Goal: Task Accomplishment & Management: Manage account settings

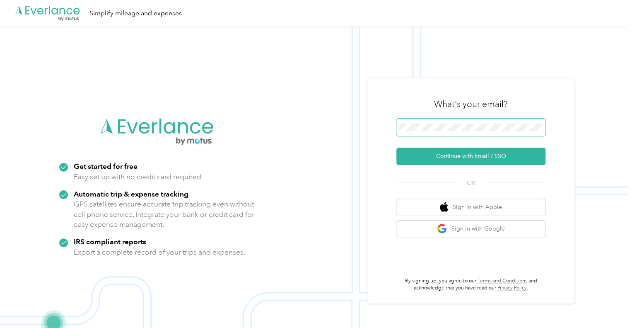
click at [439, 123] on span at bounding box center [470, 126] width 149 height 17
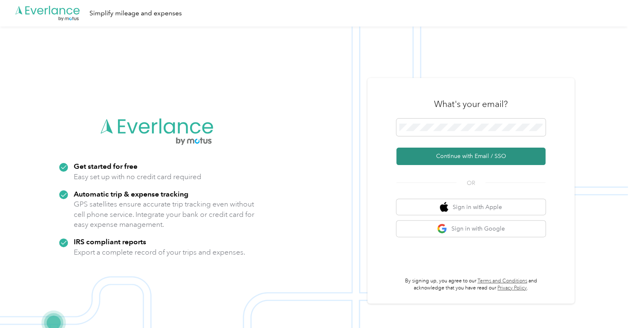
click at [431, 156] on button "Continue with Email / SSO" at bounding box center [470, 155] width 149 height 17
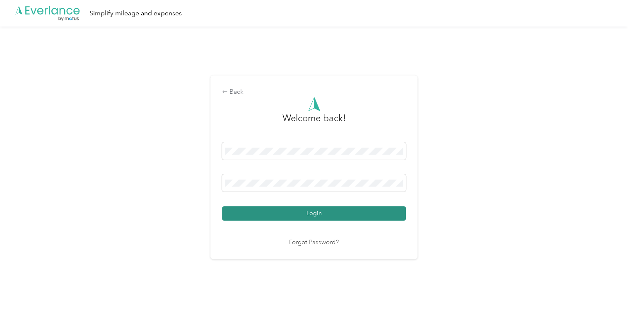
click at [336, 213] on button "Login" at bounding box center [314, 213] width 184 height 15
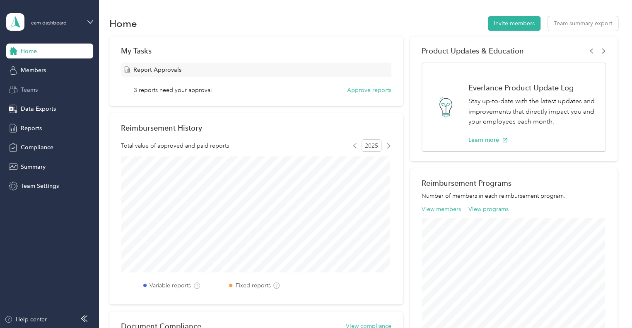
click at [31, 92] on span "Teams" at bounding box center [29, 89] width 17 height 9
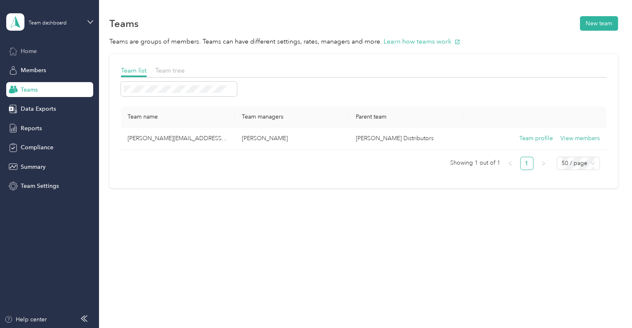
click at [22, 48] on span "Home" at bounding box center [29, 51] width 16 height 9
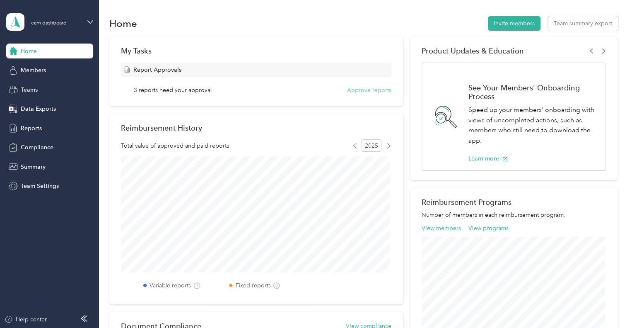
click at [362, 87] on button "Approve reports" at bounding box center [369, 90] width 44 height 9
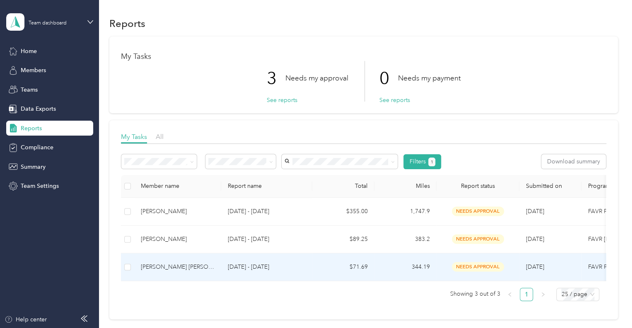
click at [164, 267] on div "[PERSON_NAME] [PERSON_NAME]" at bounding box center [178, 266] width 74 height 9
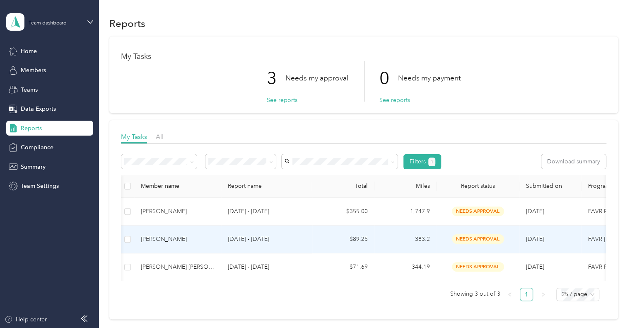
scroll to position [0, 146]
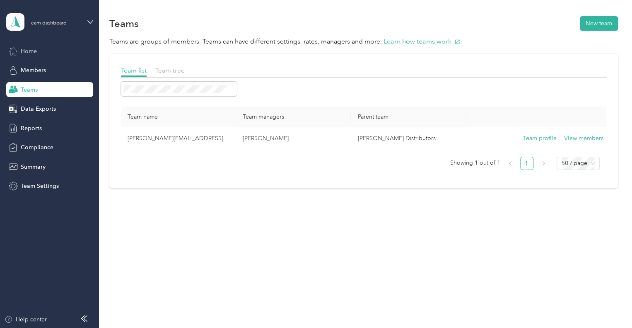
click at [32, 53] on span "Home" at bounding box center [29, 51] width 16 height 9
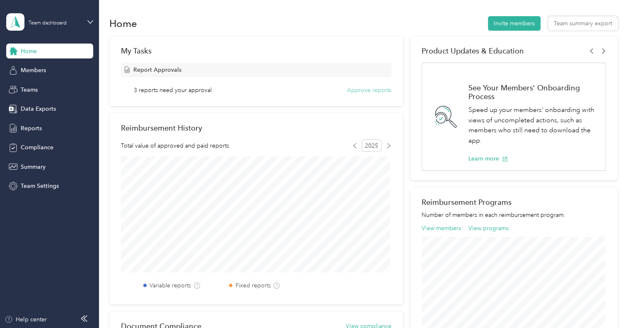
click at [362, 90] on button "Approve reports" at bounding box center [369, 90] width 44 height 9
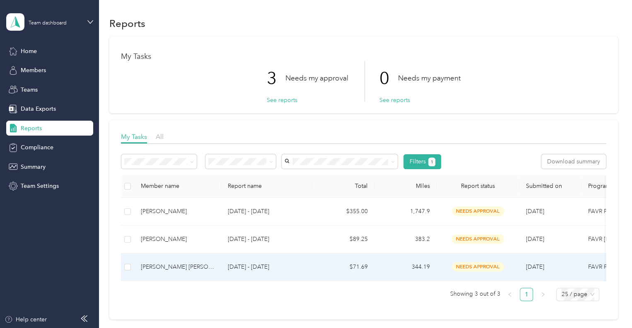
click at [167, 262] on div "[PERSON_NAME] [PERSON_NAME]" at bounding box center [178, 266] width 74 height 9
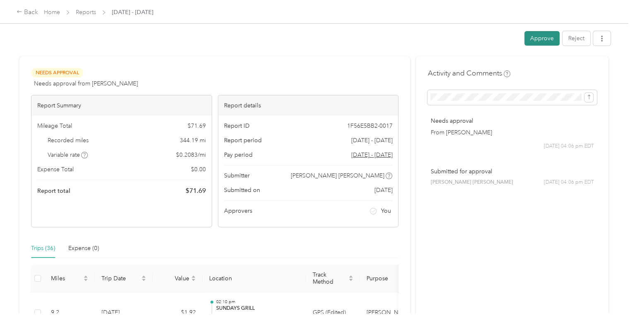
click at [543, 40] on button "Approve" at bounding box center [541, 38] width 35 height 15
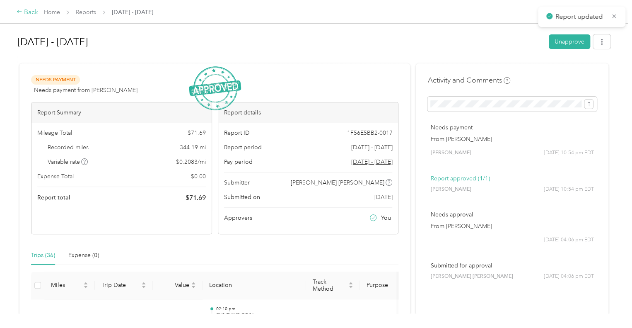
click at [20, 12] on icon at bounding box center [20, 12] width 6 height 6
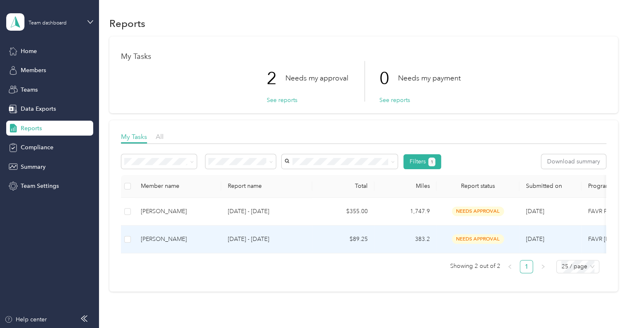
click at [162, 238] on div "[PERSON_NAME]" at bounding box center [178, 238] width 74 height 9
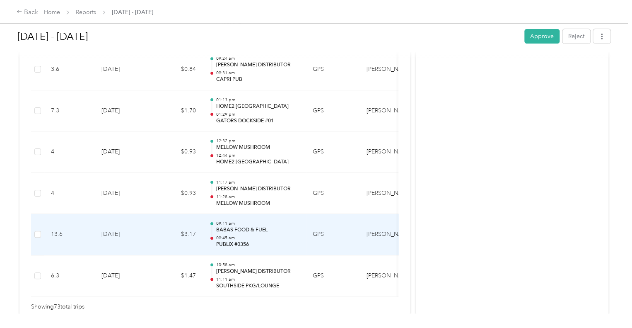
scroll to position [3012, 0]
click at [250, 241] on p "PUBLIX #0356" at bounding box center [258, 244] width 84 height 7
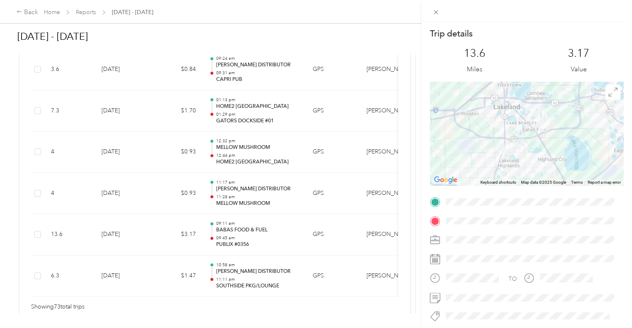
click at [245, 233] on div "Trip details This trip cannot be edited because it is either under review, appr…" at bounding box center [316, 164] width 632 height 328
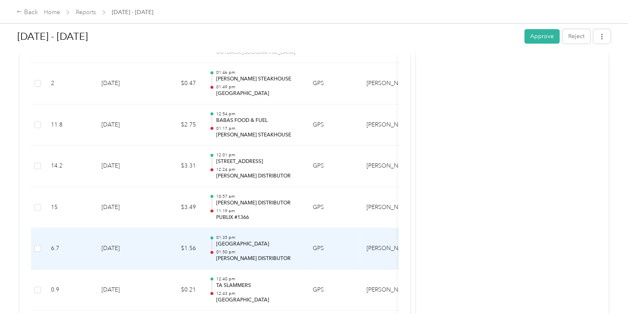
scroll to position [1797, 0]
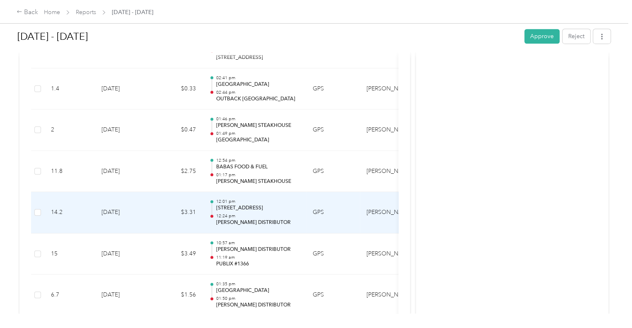
click at [237, 213] on p "12:24 pm" at bounding box center [258, 216] width 84 height 6
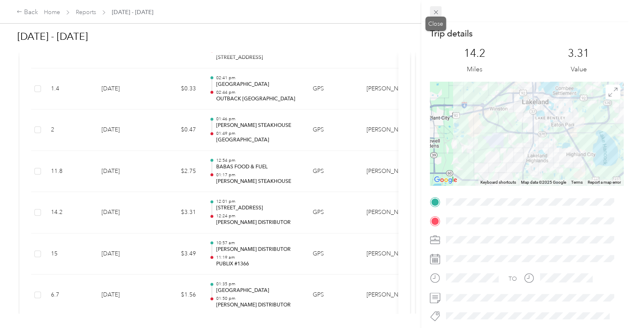
click at [437, 12] on icon at bounding box center [436, 12] width 7 height 7
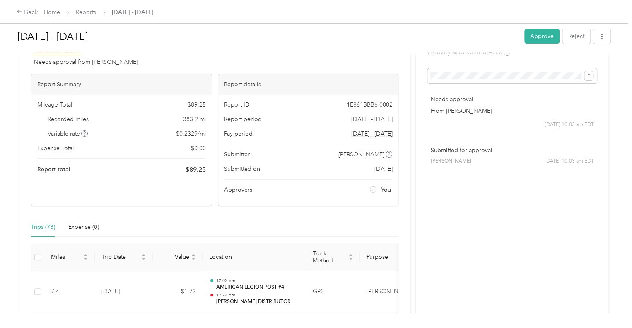
scroll to position [0, 0]
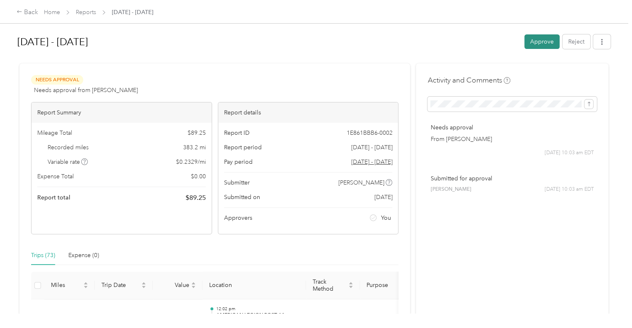
click at [532, 44] on button "Approve" at bounding box center [541, 41] width 35 height 15
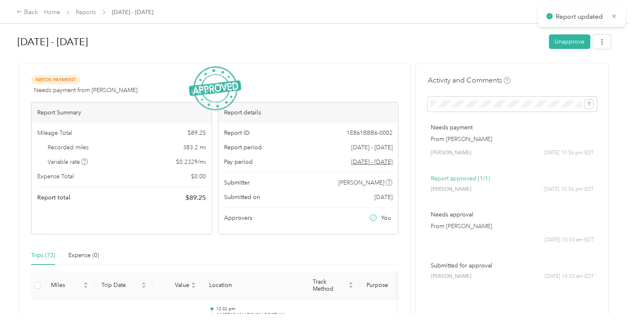
drag, startPoint x: 151, startPoint y: 36, endPoint x: 20, endPoint y: -1, distance: 136.3
click at [20, 0] on html "Report updated Back Home Reports [DATE] - [DATE] [DATE] - [DATE] Unapprove Need…" at bounding box center [314, 164] width 628 height 328
click at [22, 11] on icon at bounding box center [20, 12] width 6 height 6
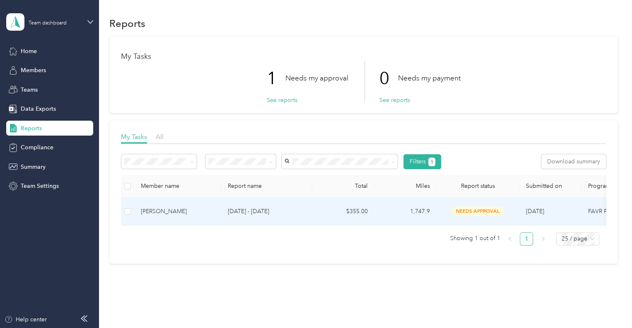
click at [169, 212] on div "[PERSON_NAME]" at bounding box center [178, 211] width 74 height 9
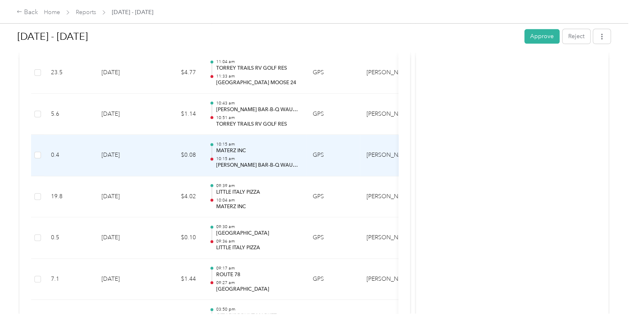
scroll to position [551, 0]
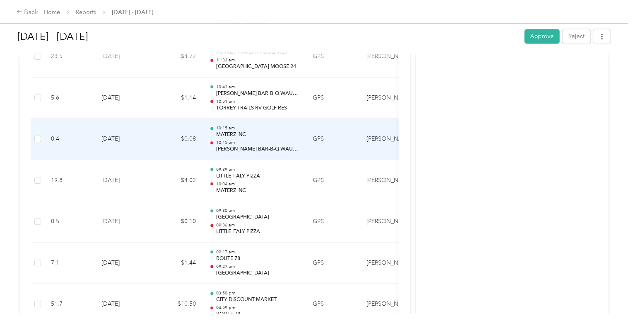
click at [260, 134] on p "MATERZ INC" at bounding box center [258, 134] width 84 height 7
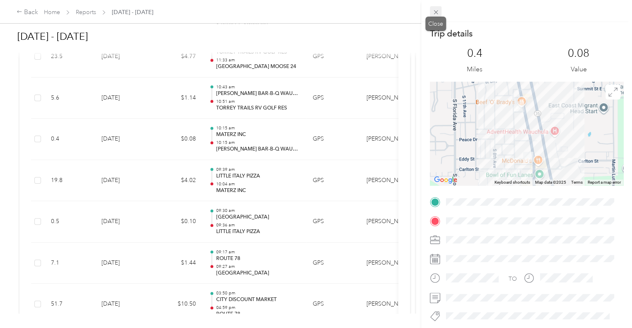
click at [434, 13] on icon at bounding box center [436, 12] width 4 height 4
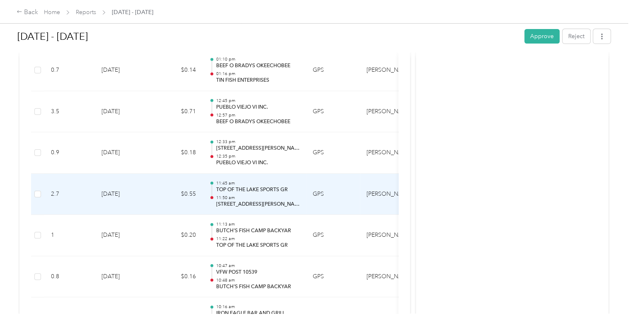
scroll to position [3126, 0]
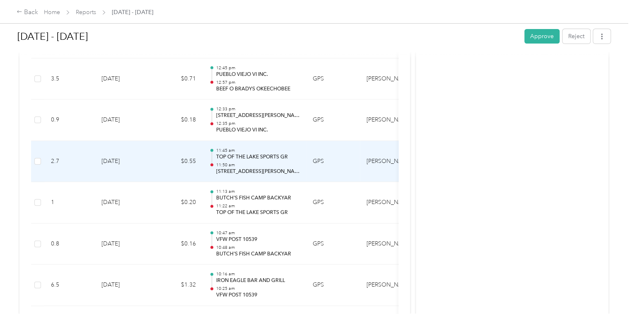
click at [266, 162] on p "11:50 am" at bounding box center [258, 165] width 84 height 6
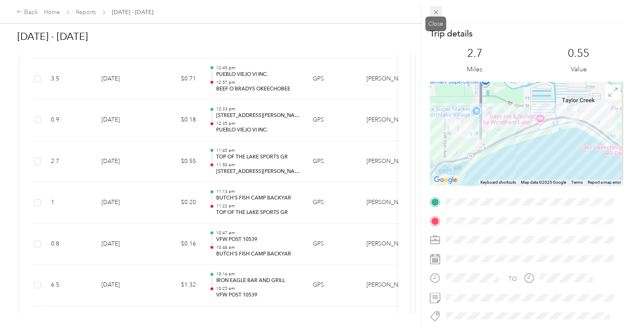
click at [433, 14] on icon at bounding box center [436, 12] width 7 height 7
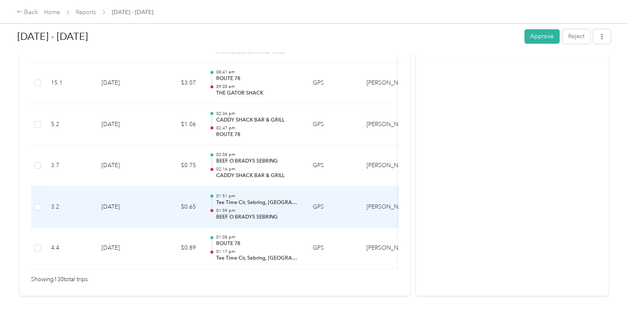
scroll to position [5390, 0]
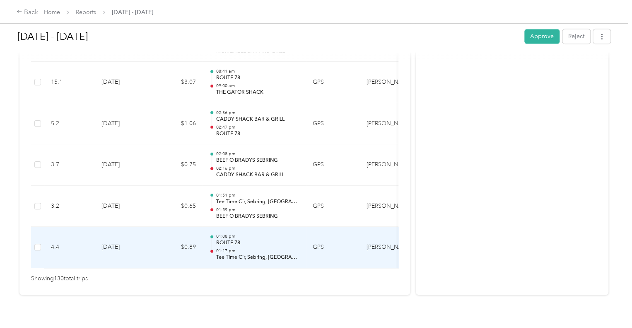
click at [264, 236] on div "01:08 pm ROUTE 78 01:17 pm Tee Time Cir, [GEOGRAPHIC_DATA], [GEOGRAPHIC_DATA]" at bounding box center [258, 247] width 84 height 28
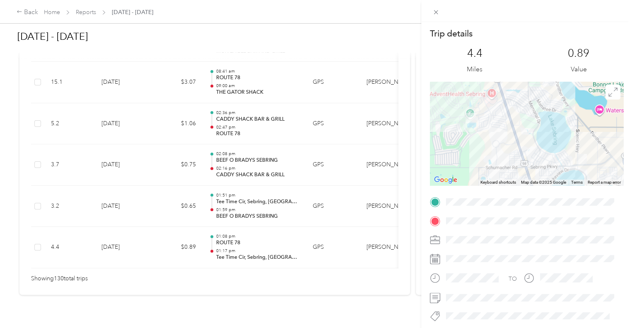
click at [256, 112] on div "Trip details This trip cannot be edited because it is either under review, appr…" at bounding box center [316, 164] width 632 height 328
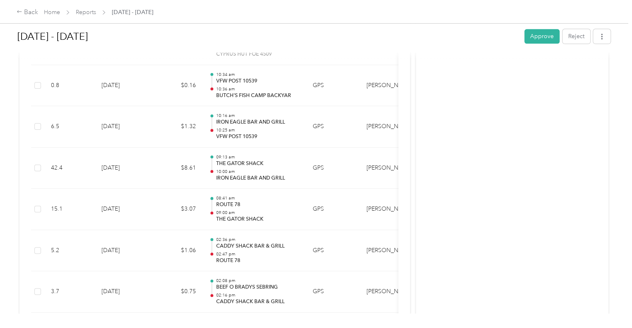
scroll to position [5263, 0]
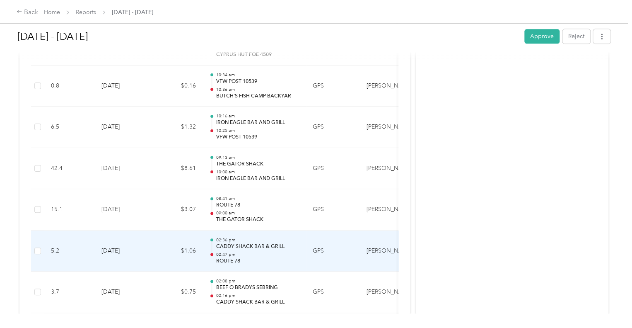
click at [235, 240] on div "02:36 pm CADDY SHACK BAR & GRILL 02:47 pm ROUTE 78" at bounding box center [258, 251] width 84 height 28
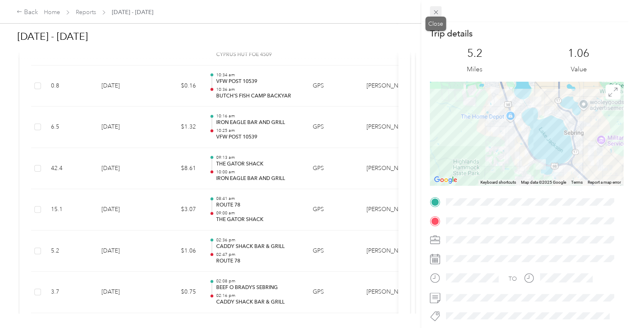
click at [438, 12] on icon at bounding box center [436, 12] width 7 height 7
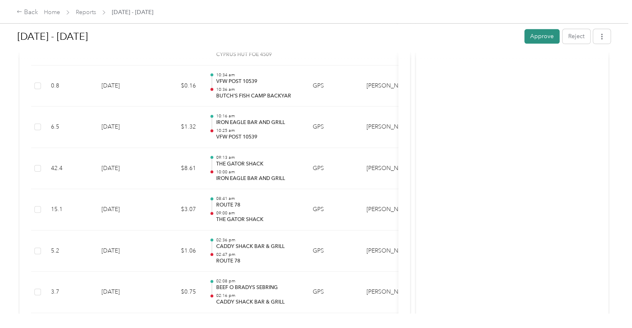
click at [541, 42] on button "Approve" at bounding box center [541, 36] width 35 height 15
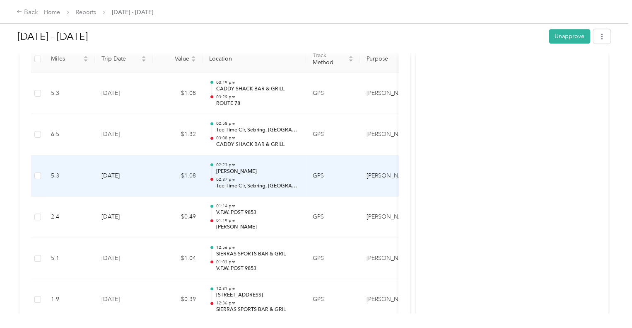
scroll to position [0, 0]
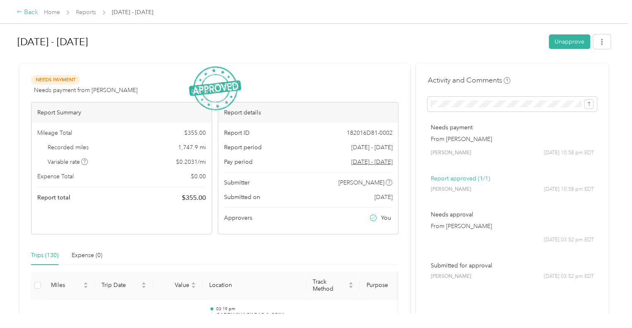
click at [22, 12] on div "Back" at bounding box center [28, 12] width 22 height 10
